Goal: Task Accomplishment & Management: Use online tool/utility

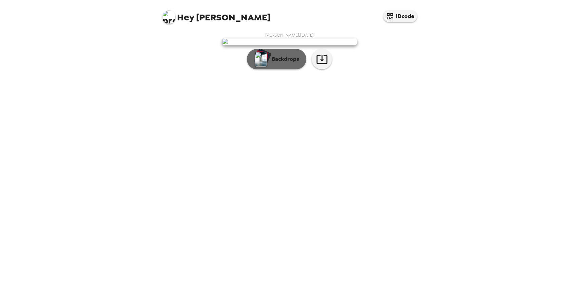
click at [282, 63] on p "Backdrops" at bounding box center [283, 59] width 31 height 8
